Goal: Navigation & Orientation: Find specific page/section

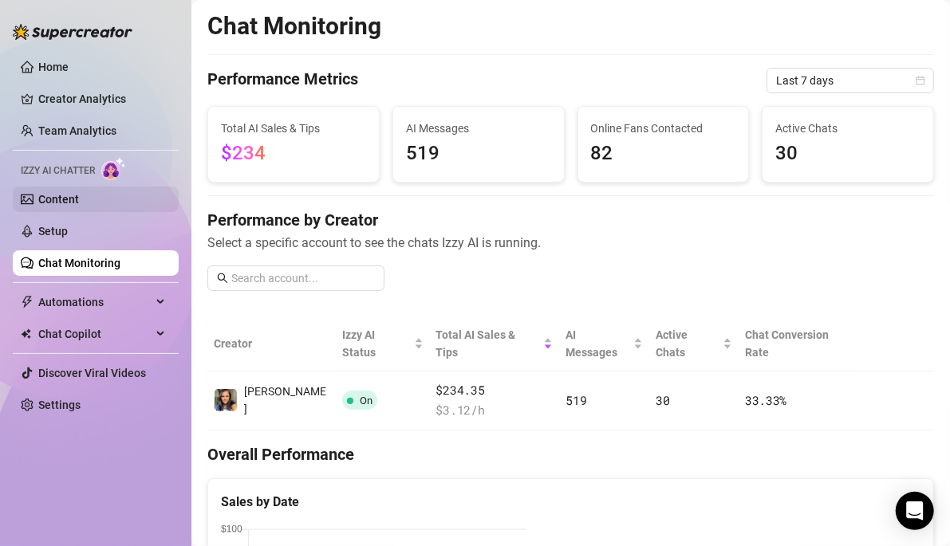
click at [75, 203] on link "Content" at bounding box center [58, 199] width 41 height 13
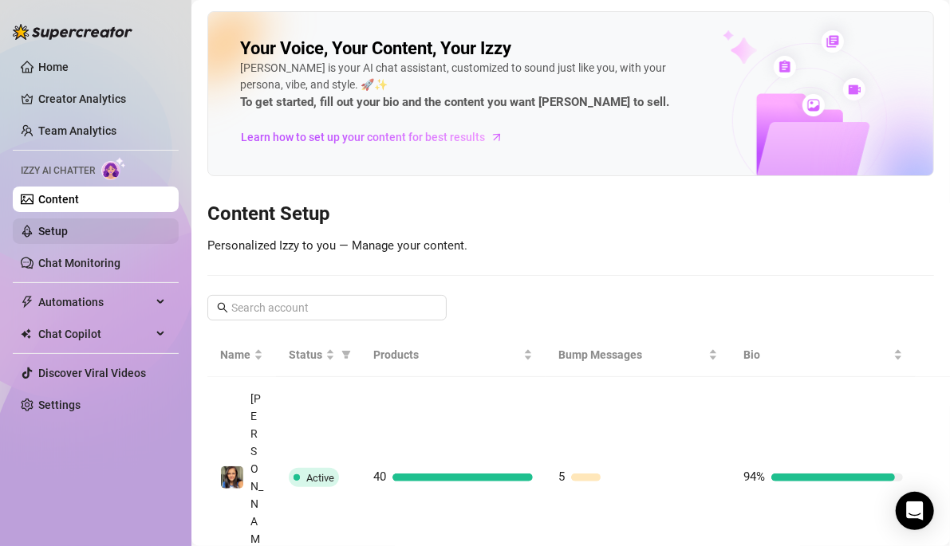
click at [68, 225] on link "Setup" at bounding box center [53, 231] width 30 height 13
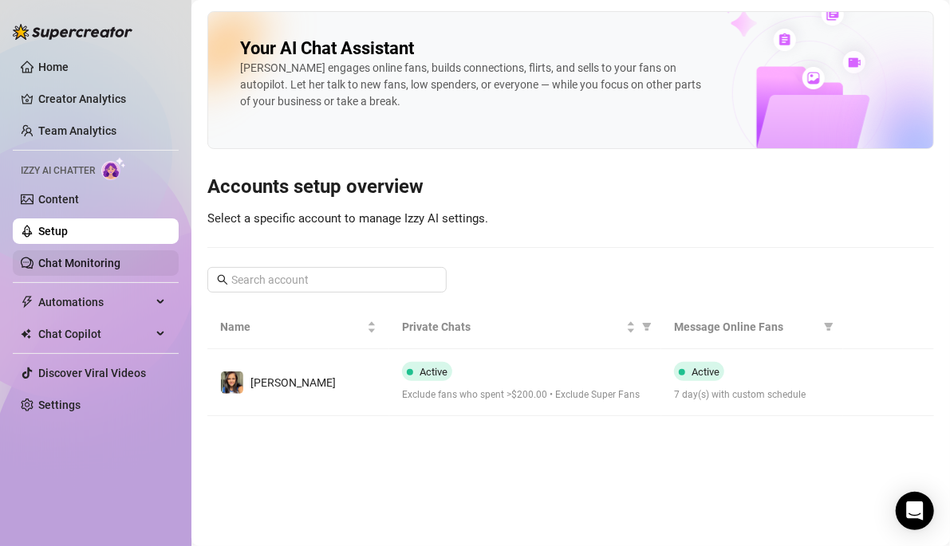
click at [75, 269] on link "Chat Monitoring" at bounding box center [79, 263] width 82 height 13
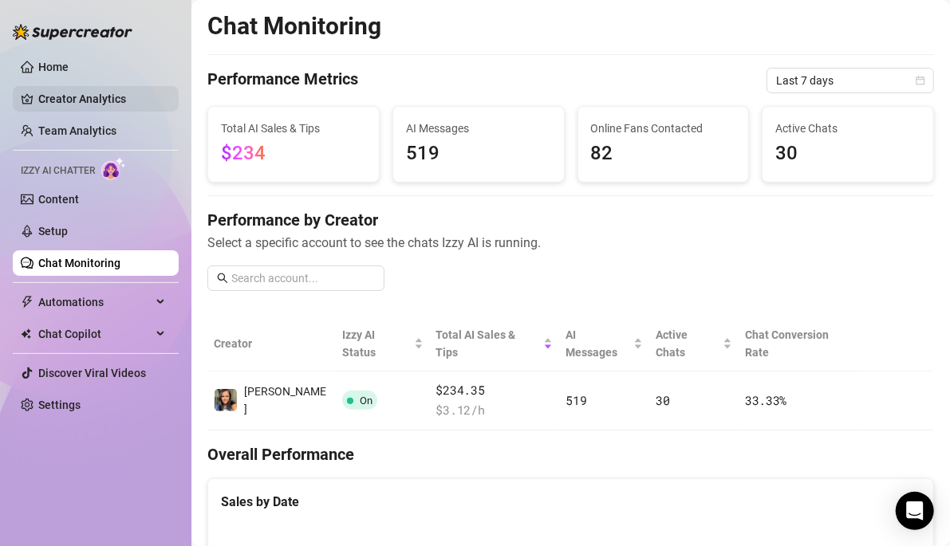
click at [74, 100] on link "Creator Analytics" at bounding box center [102, 99] width 128 height 26
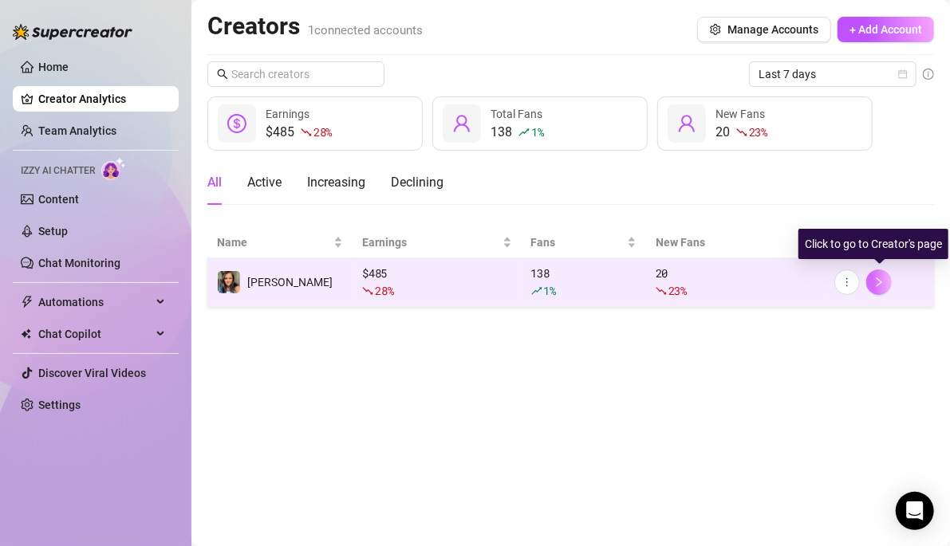
click at [568, 278] on icon "right" at bounding box center [878, 282] width 11 height 11
